Goal: Information Seeking & Learning: Learn about a topic

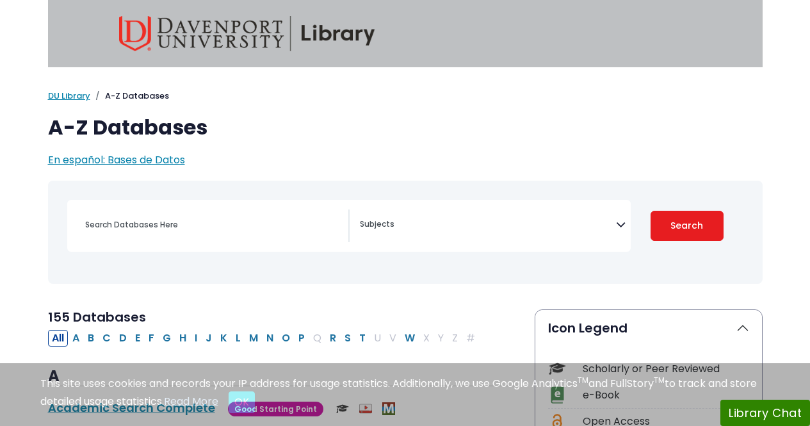
select select "Database Subject Filter"
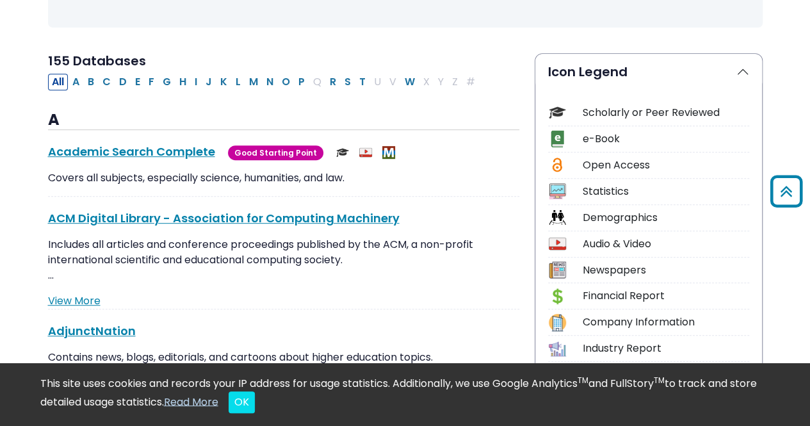
scroll to position [320, 0]
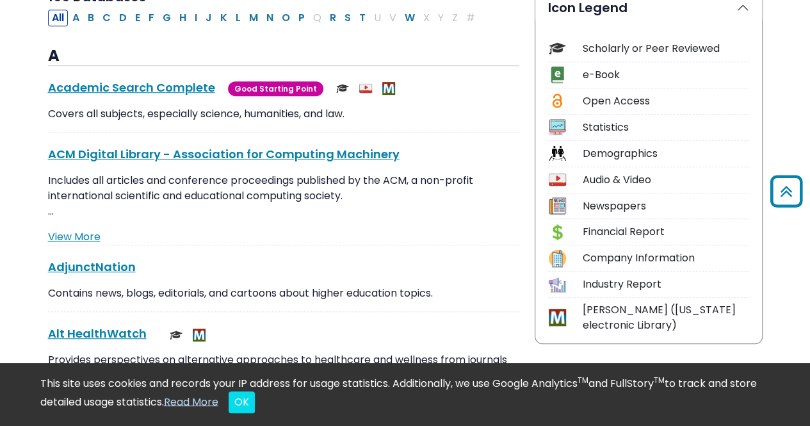
click at [599, 255] on div "Company Information" at bounding box center [666, 257] width 166 height 15
click at [560, 256] on img at bounding box center [557, 258] width 17 height 17
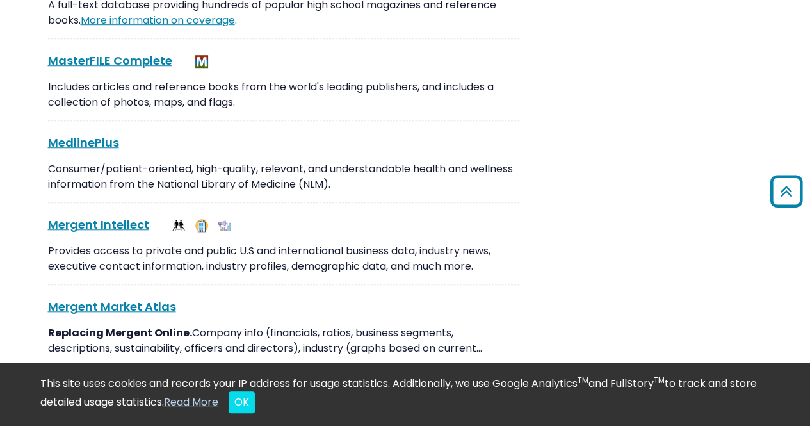
scroll to position [7747, 0]
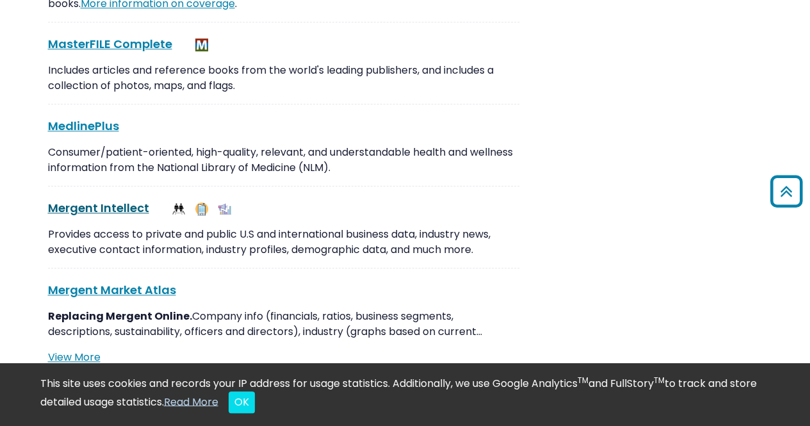
click at [118, 200] on link "Mergent Intellect This link opens in a new window" at bounding box center [98, 208] width 101 height 16
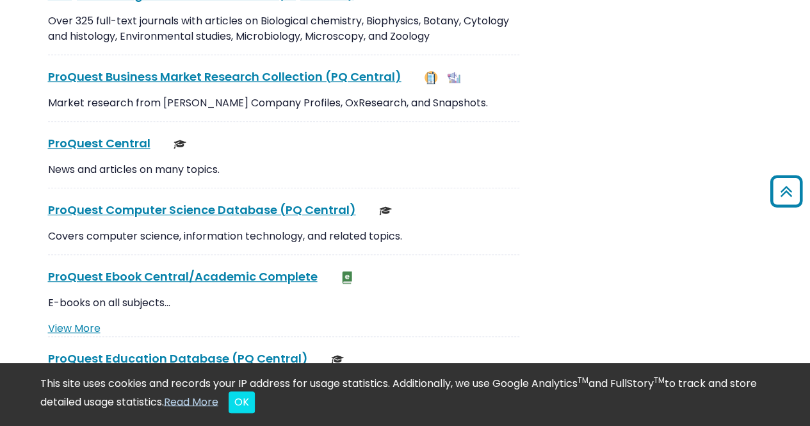
scroll to position [9860, 0]
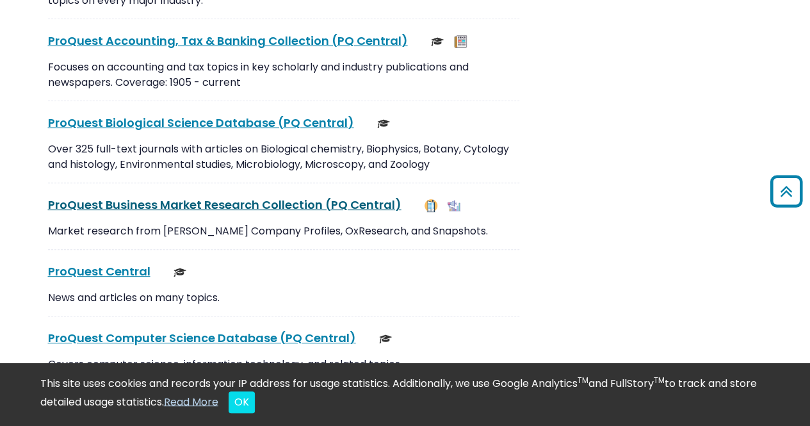
click at [206, 197] on link "ProQuest Business Market Research Collection (PQ Central) This link opens in a …" at bounding box center [224, 205] width 353 height 16
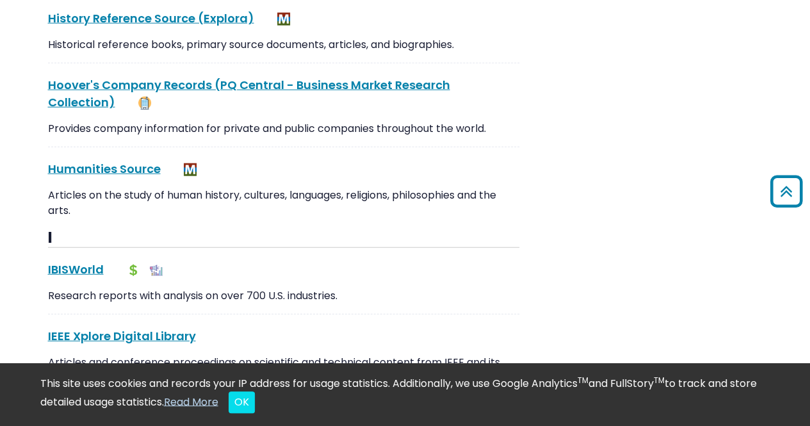
scroll to position [6275, 0]
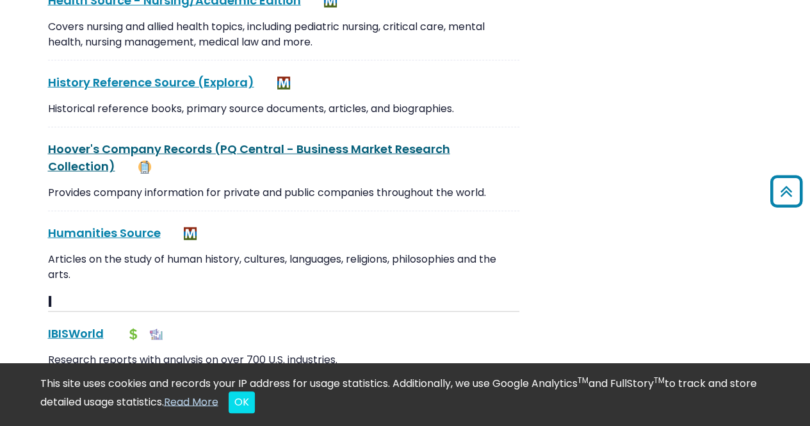
click at [131, 141] on link "[PERSON_NAME] Company Records (PQ Central - Business Market Research Collection…" at bounding box center [249, 157] width 402 height 33
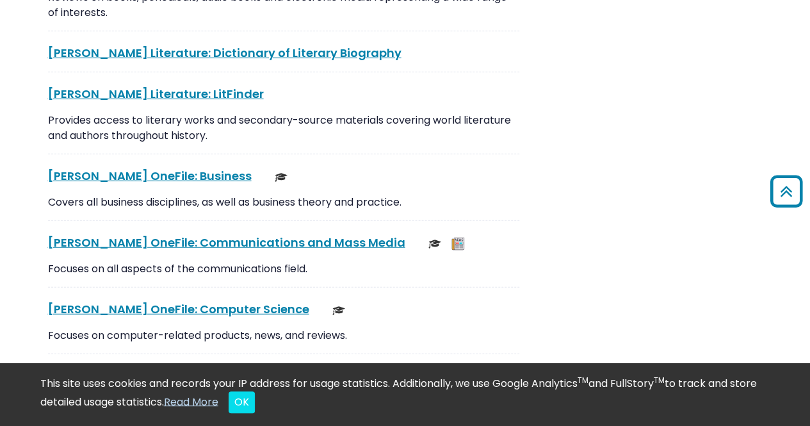
scroll to position [3970, 0]
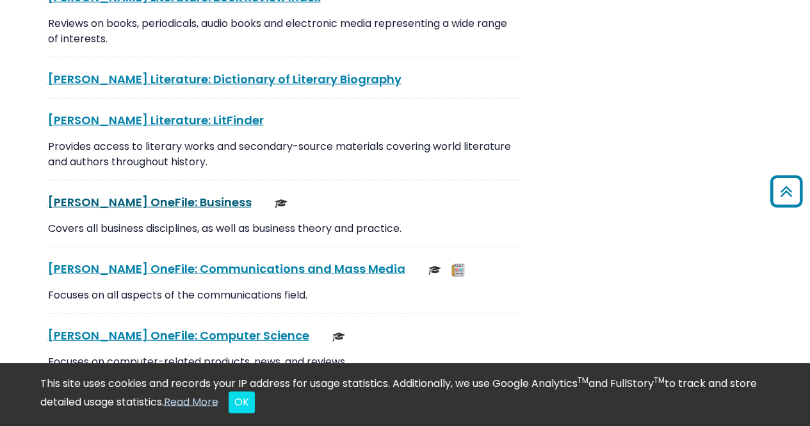
click at [147, 194] on link "[PERSON_NAME] OneFile: Business This link opens in a new window" at bounding box center [150, 202] width 204 height 16
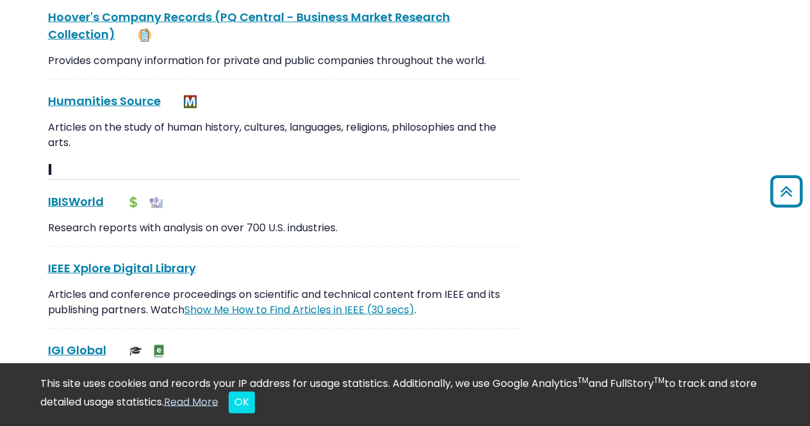
scroll to position [6403, 0]
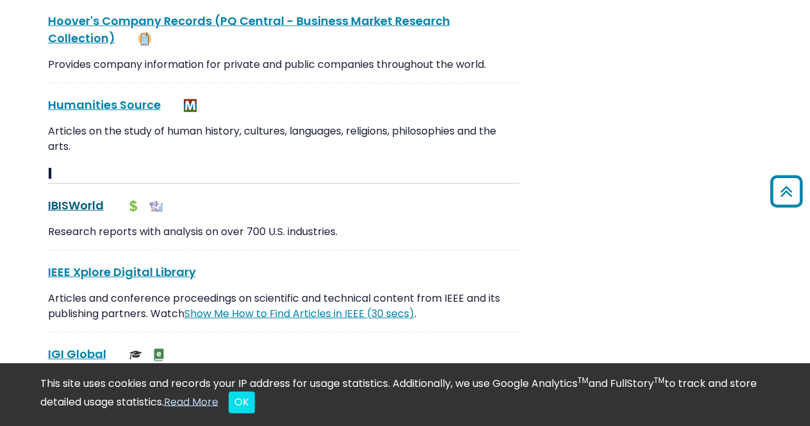
click at [75, 197] on link "IBISWorld This link opens in a new window" at bounding box center [76, 205] width 56 height 16
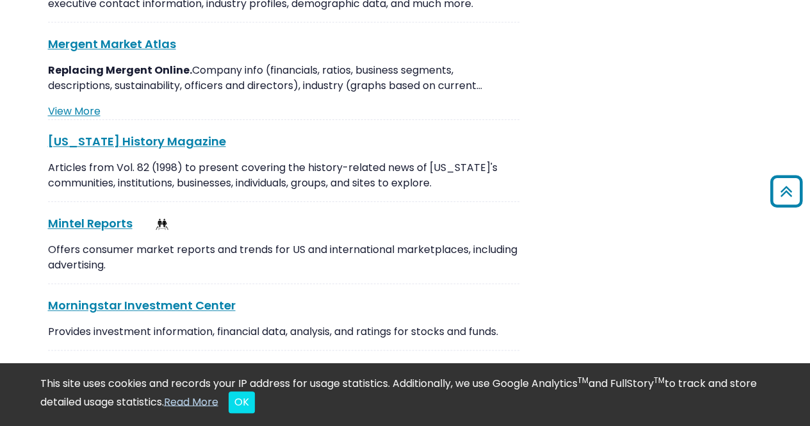
scroll to position [8003, 0]
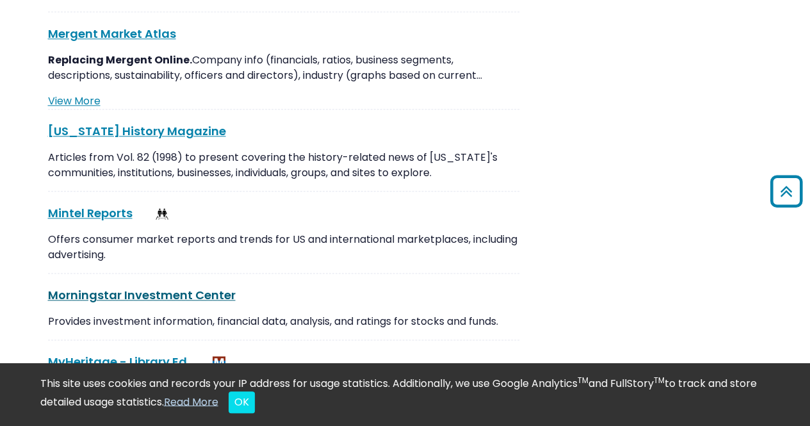
click at [96, 287] on link "Morningstar Investment Center This link opens in a new window" at bounding box center [142, 295] width 188 height 16
